Goal: Task Accomplishment & Management: Manage account settings

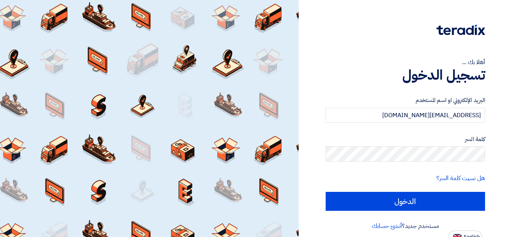
type input "[EMAIL_ADDRESS][DOMAIN_NAME]"
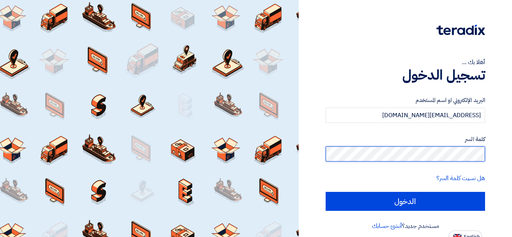
click at [326, 192] on input "الدخول" at bounding box center [405, 201] width 159 height 19
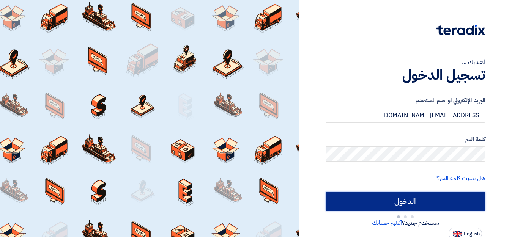
click at [386, 197] on input "الدخول" at bounding box center [405, 201] width 159 height 19
click at [400, 200] on input "الدخول" at bounding box center [405, 201] width 159 height 19
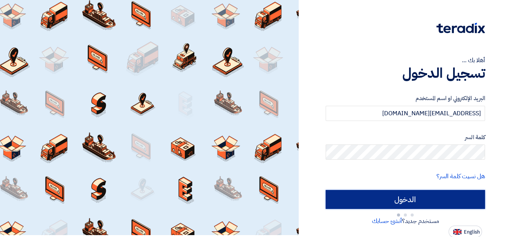
scroll to position [3, 0]
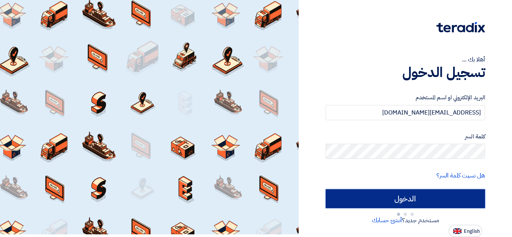
click at [425, 204] on input "الدخول" at bounding box center [405, 198] width 159 height 19
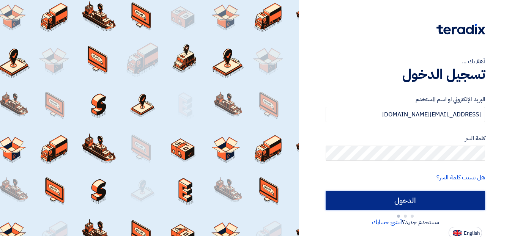
scroll to position [0, 0]
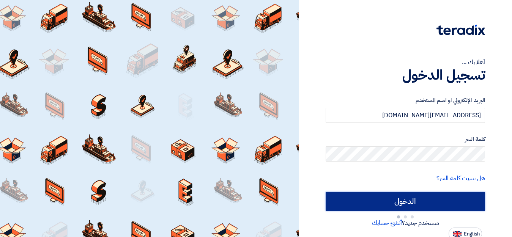
click at [424, 205] on input "الدخول" at bounding box center [405, 201] width 159 height 19
click at [421, 201] on input "الدخول" at bounding box center [405, 201] width 159 height 19
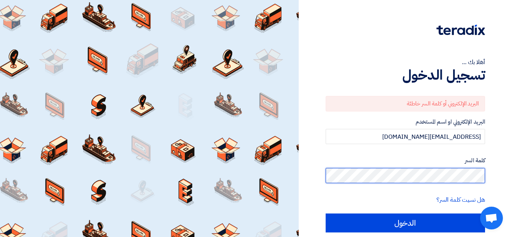
click at [326, 214] on input "الدخول" at bounding box center [405, 223] width 159 height 19
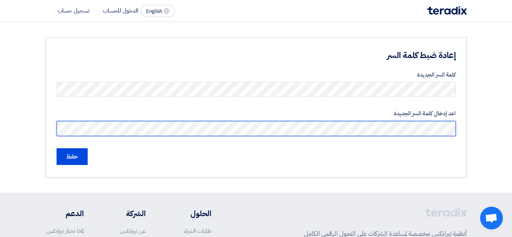
click at [57, 148] on input "حفظ" at bounding box center [72, 156] width 31 height 17
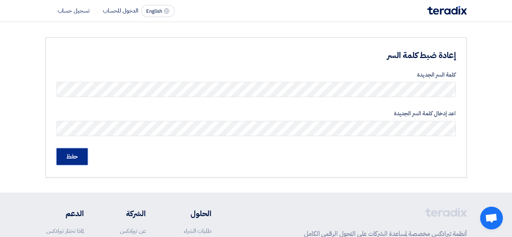
click at [70, 156] on input "حفظ" at bounding box center [72, 156] width 31 height 17
click at [113, 12] on li "الدخول للحساب" at bounding box center [120, 10] width 35 height 8
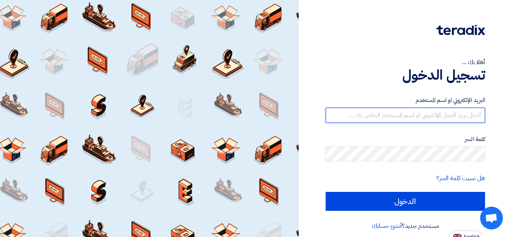
click at [424, 111] on input "text" at bounding box center [405, 115] width 159 height 15
click at [423, 112] on input "text" at bounding box center [405, 115] width 159 height 15
type input "[EMAIL_ADDRESS][DOMAIN_NAME]"
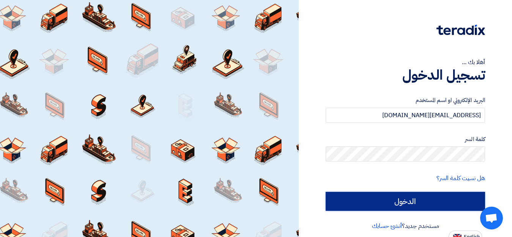
click at [453, 195] on input "الدخول" at bounding box center [405, 201] width 159 height 19
